Goal: Navigation & Orientation: Find specific page/section

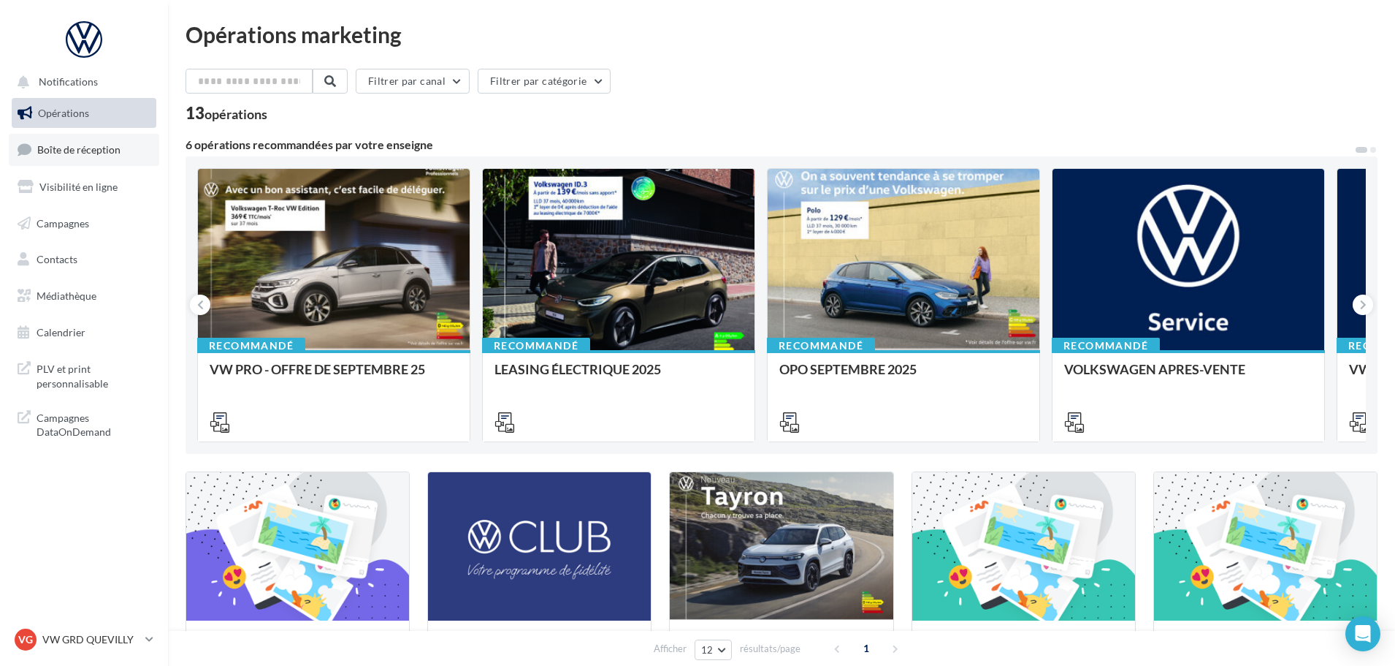
click at [72, 164] on link "Boîte de réception" at bounding box center [84, 149] width 150 height 31
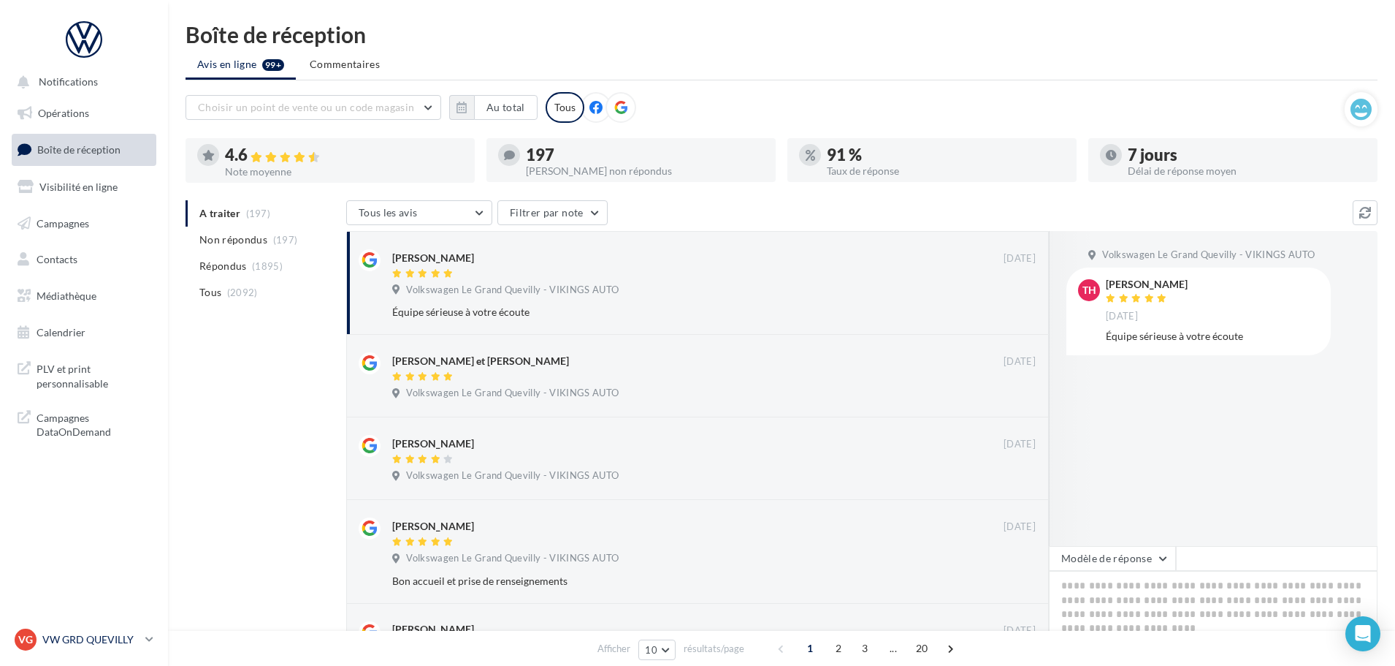
click at [115, 648] on div "VG VW GRD QUEVILLY vw-leg-vau" at bounding box center [77, 639] width 125 height 22
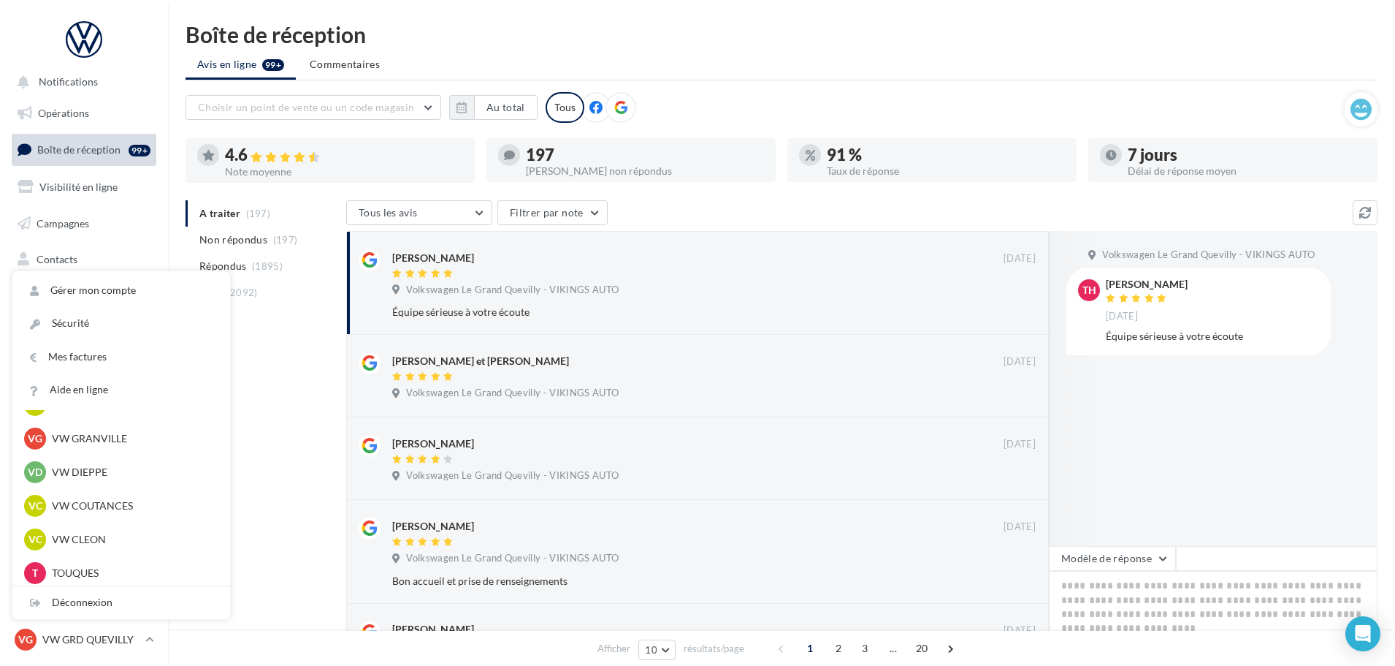
scroll to position [292, 0]
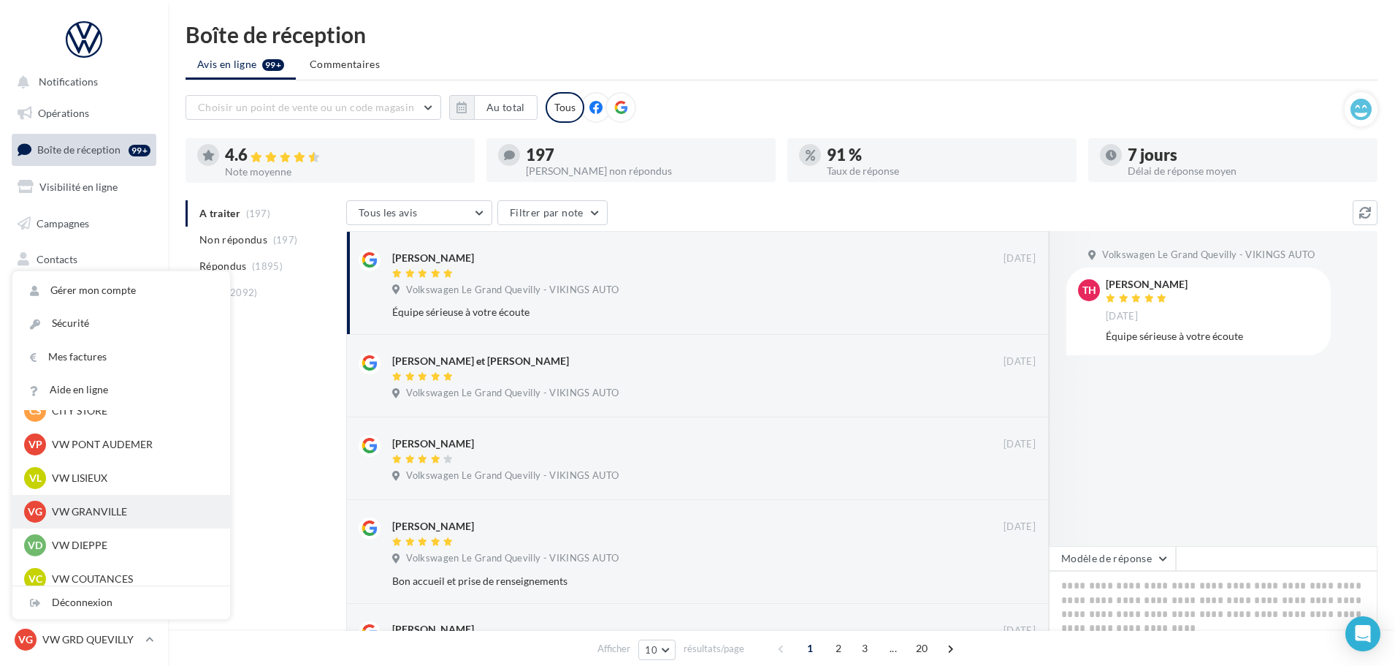
click at [92, 511] on p "VW GRANVILLE" at bounding box center [132, 511] width 161 height 15
